Goal: Transaction & Acquisition: Subscribe to service/newsletter

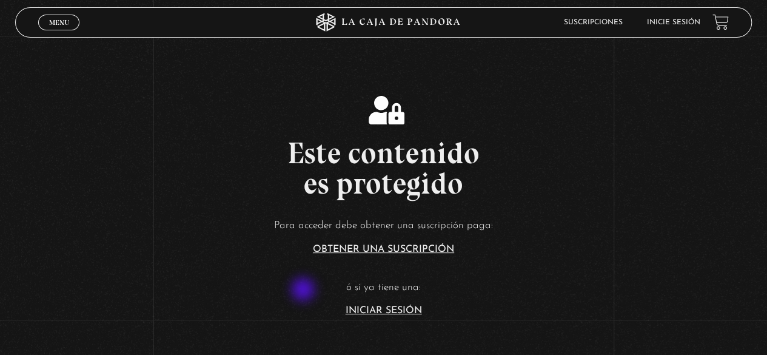
scroll to position [182, 0]
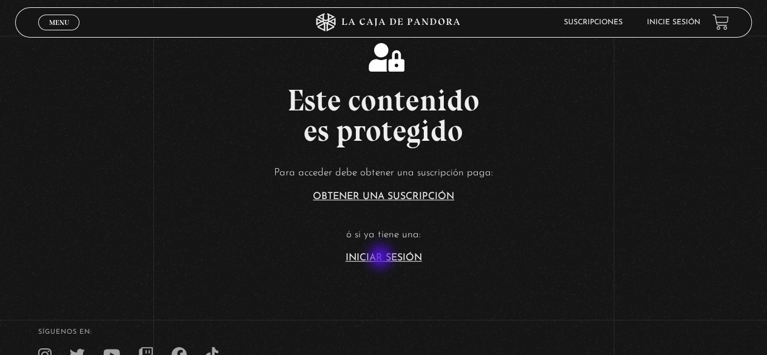
click at [382, 258] on link "Iniciar Sesión" at bounding box center [384, 258] width 76 height 10
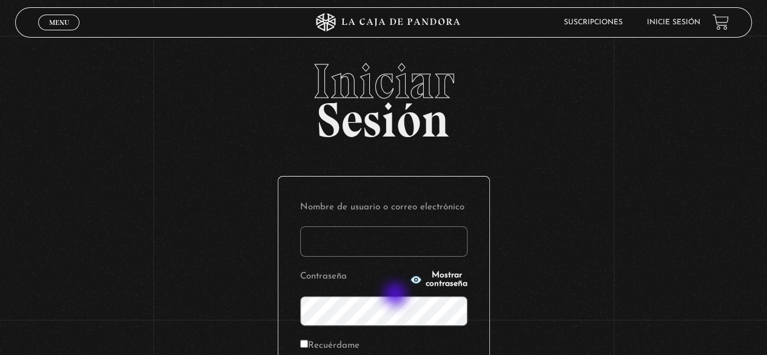
scroll to position [121, 0]
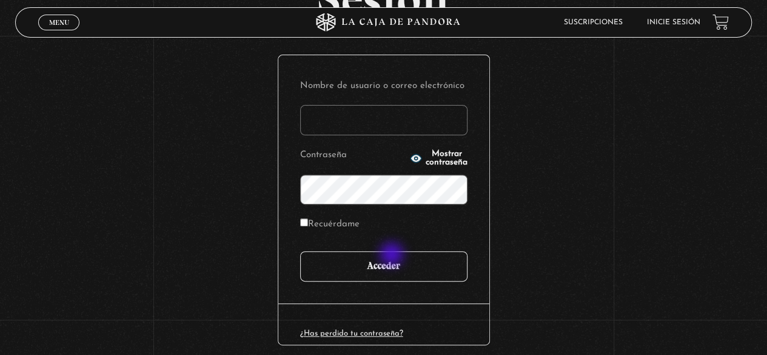
type input "[EMAIL_ADDRESS][DOMAIN_NAME]"
click at [394, 259] on input "Acceder" at bounding box center [383, 266] width 167 height 30
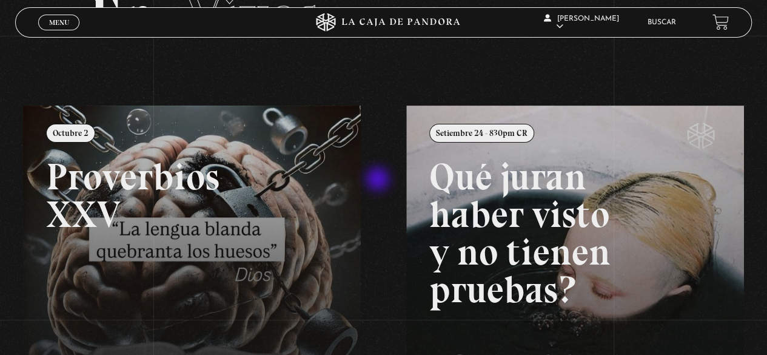
scroll to position [121, 0]
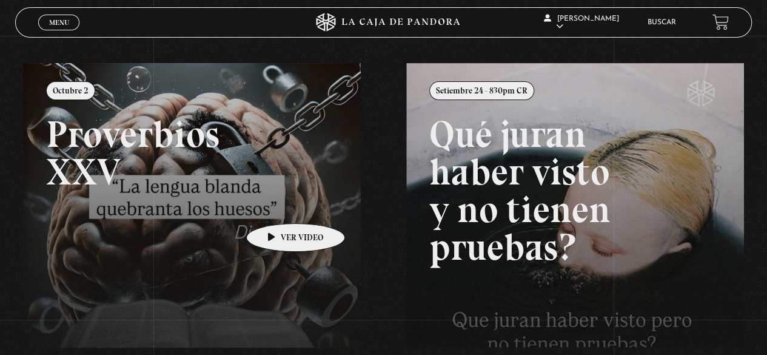
click at [277, 205] on link at bounding box center [406, 240] width 767 height 355
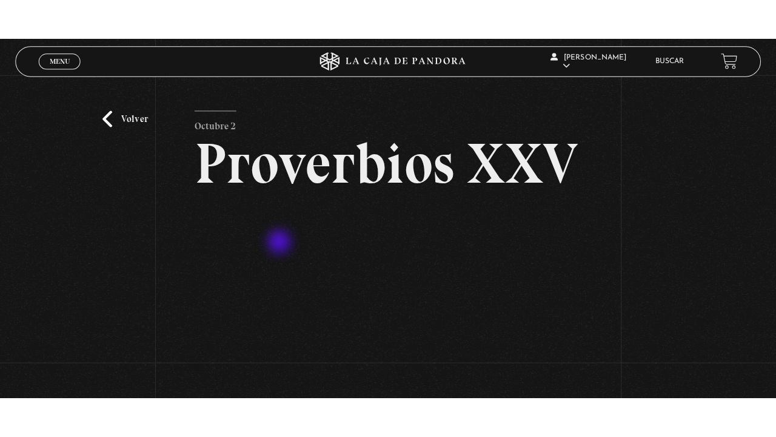
scroll to position [121, 0]
